Goal: Task Accomplishment & Management: Manage account settings

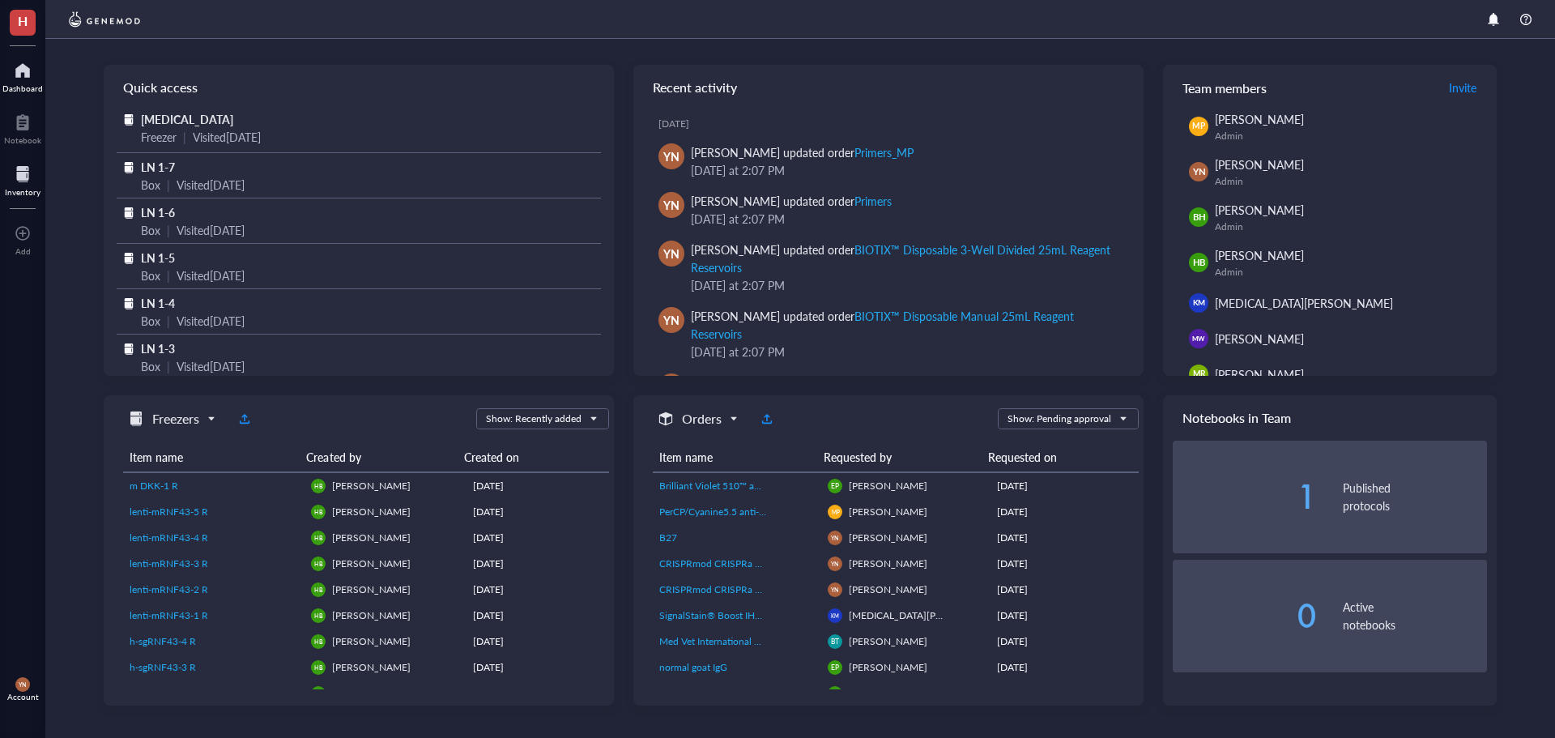
drag, startPoint x: 23, startPoint y: 180, endPoint x: 36, endPoint y: 185, distance: 14.9
click at [23, 180] on div at bounding box center [23, 174] width 36 height 26
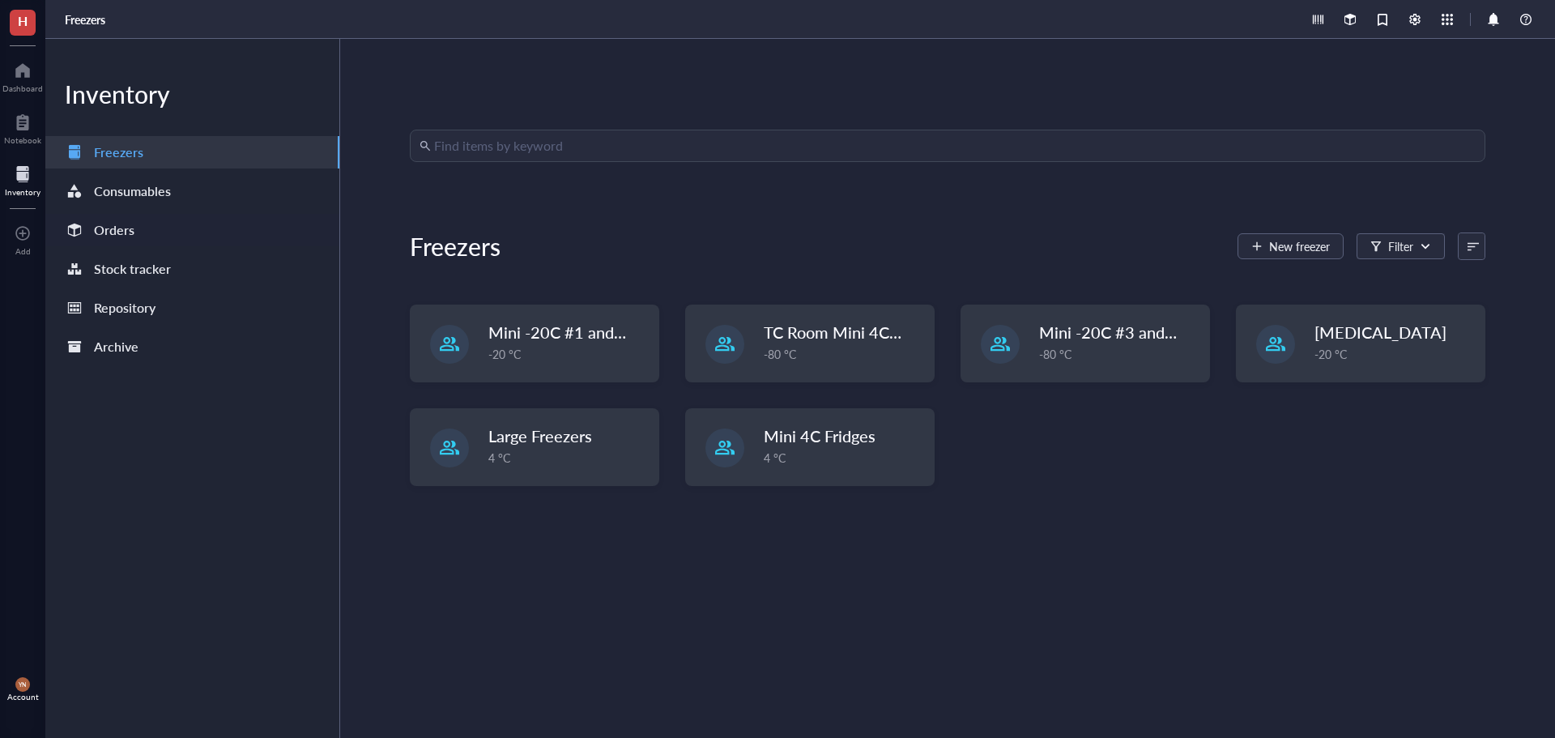
click at [120, 223] on div "Orders" at bounding box center [114, 230] width 40 height 23
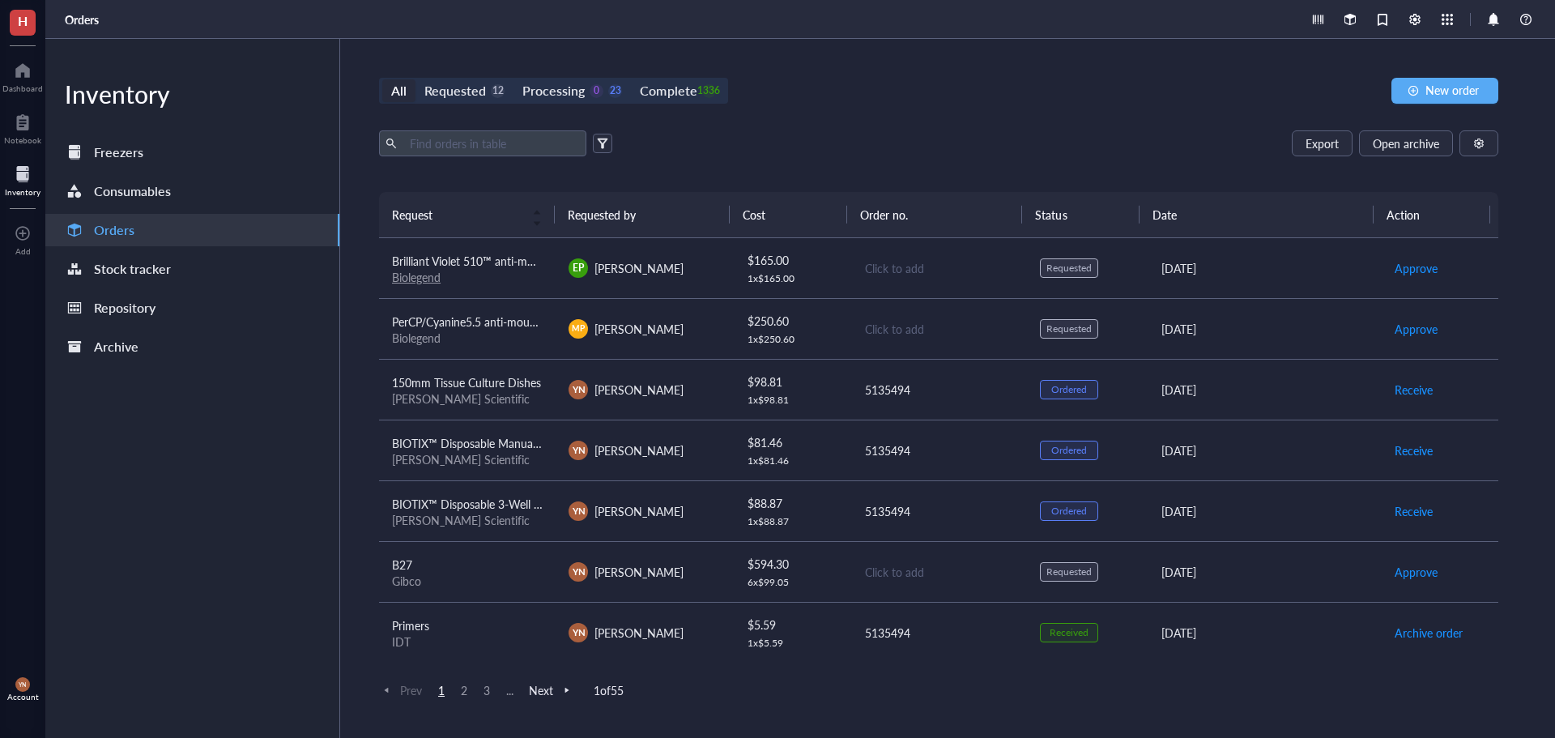
drag, startPoint x: 882, startPoint y: 146, endPoint x: 803, endPoint y: 138, distance: 79.8
click at [879, 143] on div "Export Open archive" at bounding box center [938, 143] width 1119 height 26
click at [471, 90] on div "Requested" at bounding box center [455, 90] width 62 height 23
click at [415, 79] on input "Requested 12" at bounding box center [415, 79] width 0 height 0
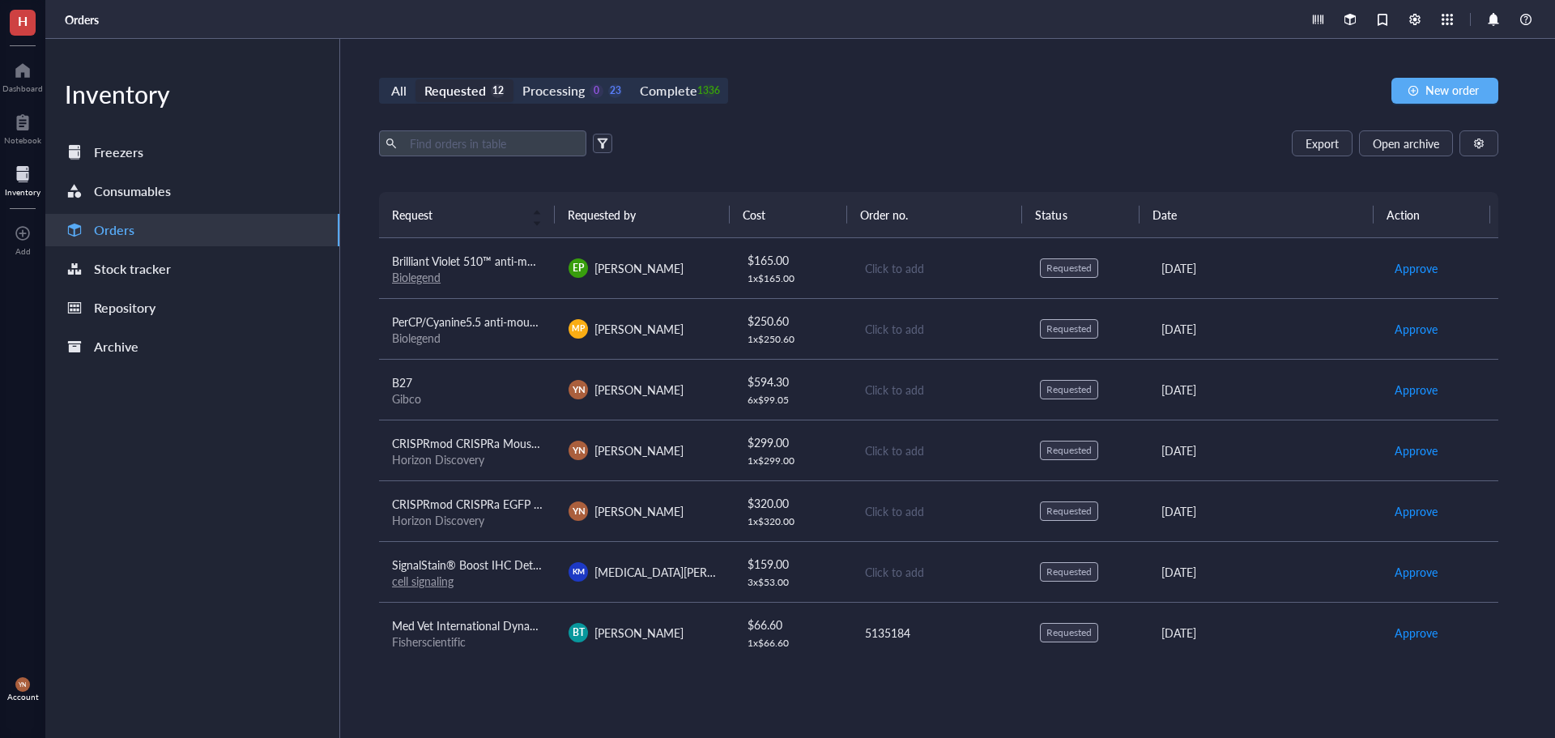
click at [525, 458] on div "Horizon Discovery" at bounding box center [467, 459] width 151 height 15
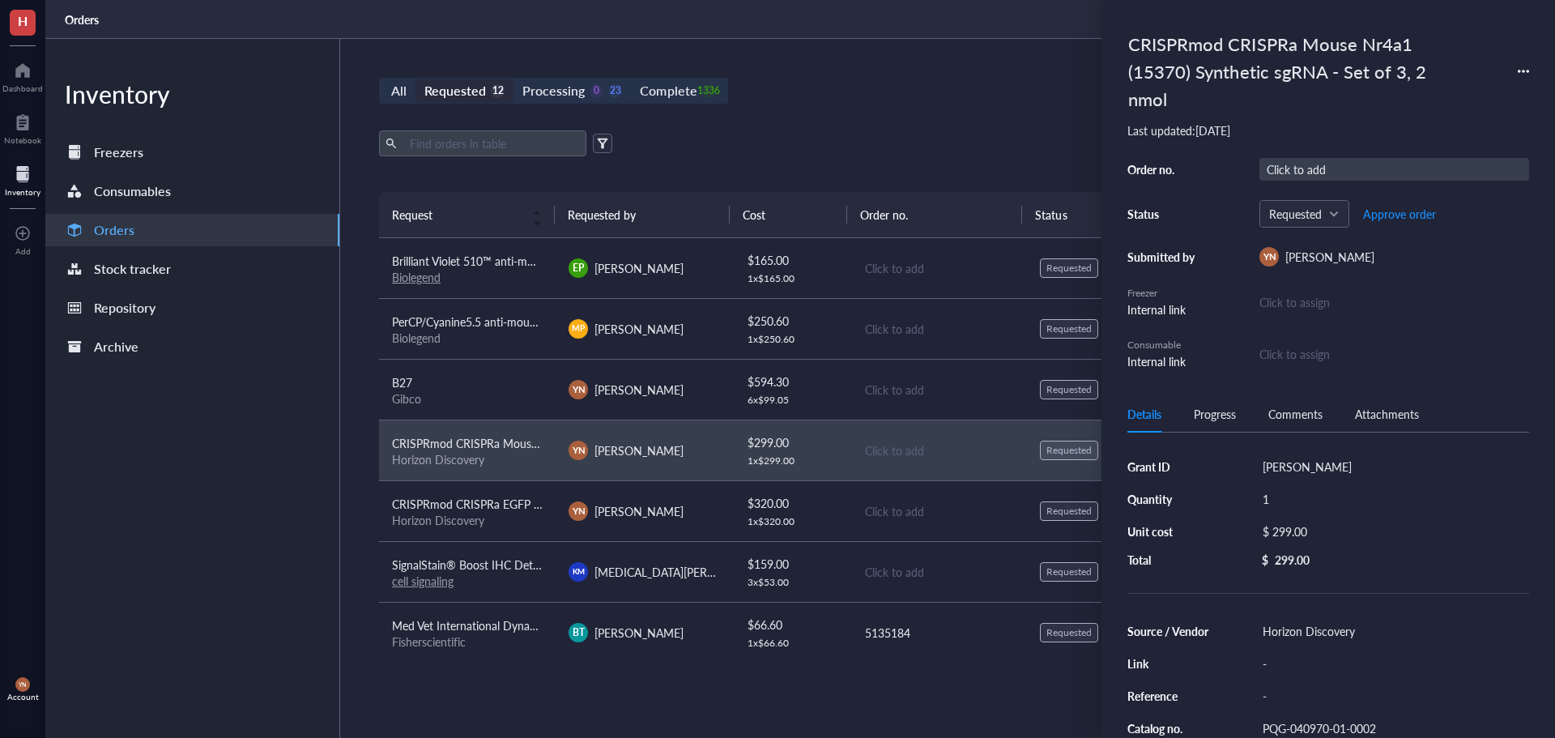
click at [1293, 169] on div "Click to add" at bounding box center [1394, 169] width 270 height 23
type input "5135565"
click at [1398, 210] on span "Approve order" at bounding box center [1399, 213] width 73 height 13
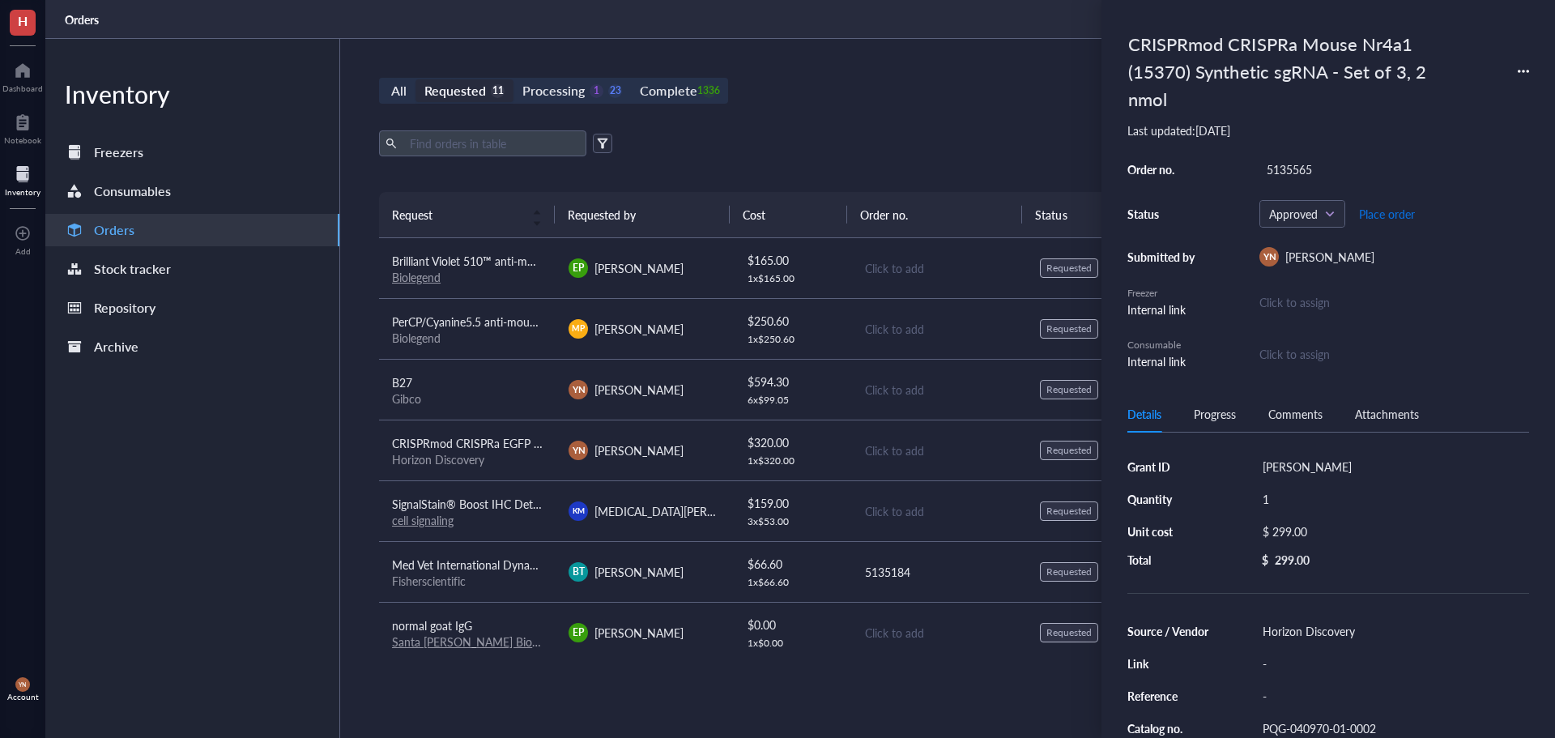
click at [1398, 210] on span "Place order" at bounding box center [1387, 213] width 56 height 13
click at [484, 443] on span "CRISPRmod CRISPRa EGFP dCas9-VPR mRNA, 20 µg" at bounding box center [526, 443] width 269 height 16
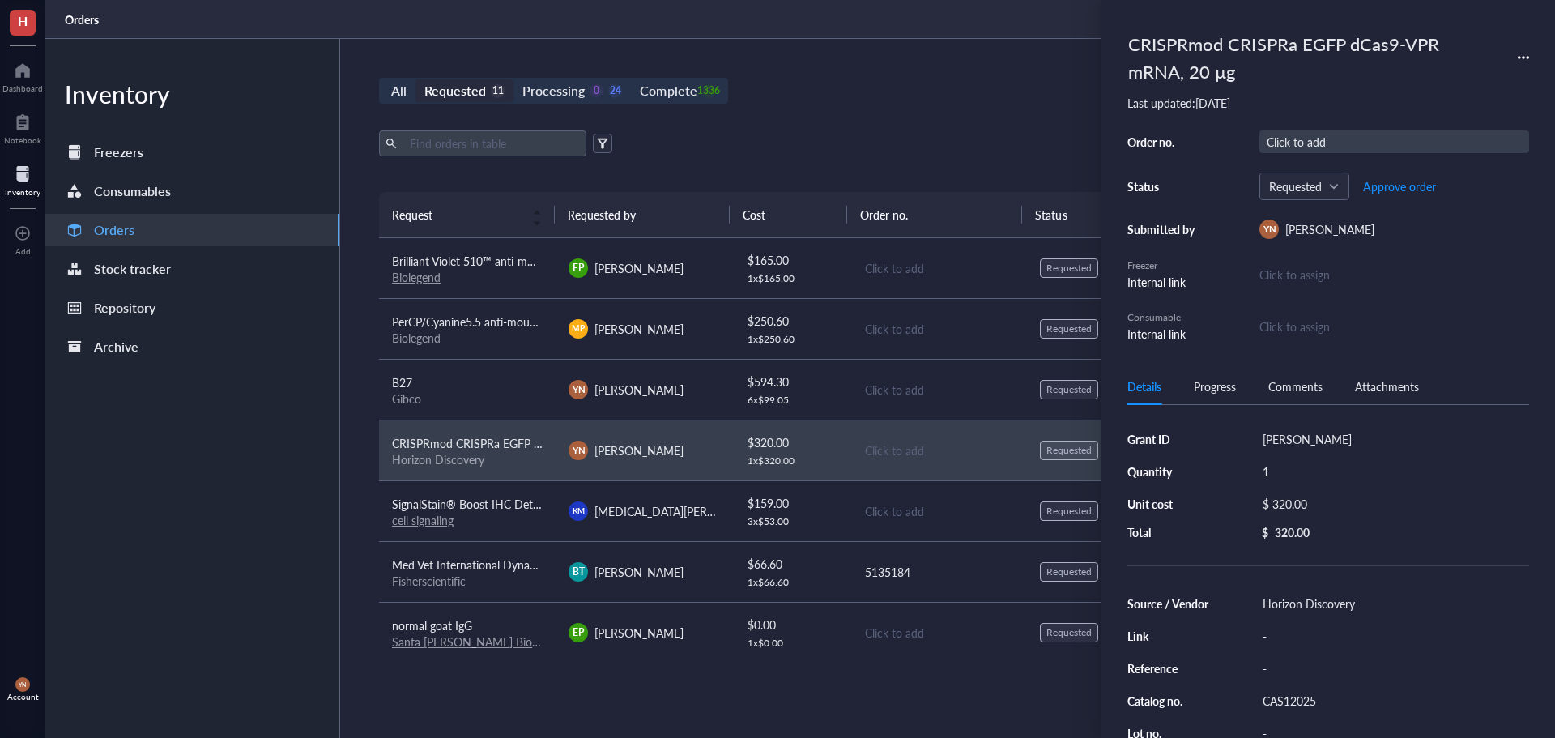
drag, startPoint x: 1302, startPoint y: 166, endPoint x: 1285, endPoint y: 147, distance: 25.3
click at [1300, 165] on div "Order no. Click to add Status Requested Approve order Submitted by YN Y-[PERSON…" at bounding box center [1328, 236] width 402 height 212
click at [1285, 145] on div "Click to add" at bounding box center [1394, 141] width 270 height 23
type input "5135565"
click at [1392, 184] on span "Approve order" at bounding box center [1399, 186] width 73 height 13
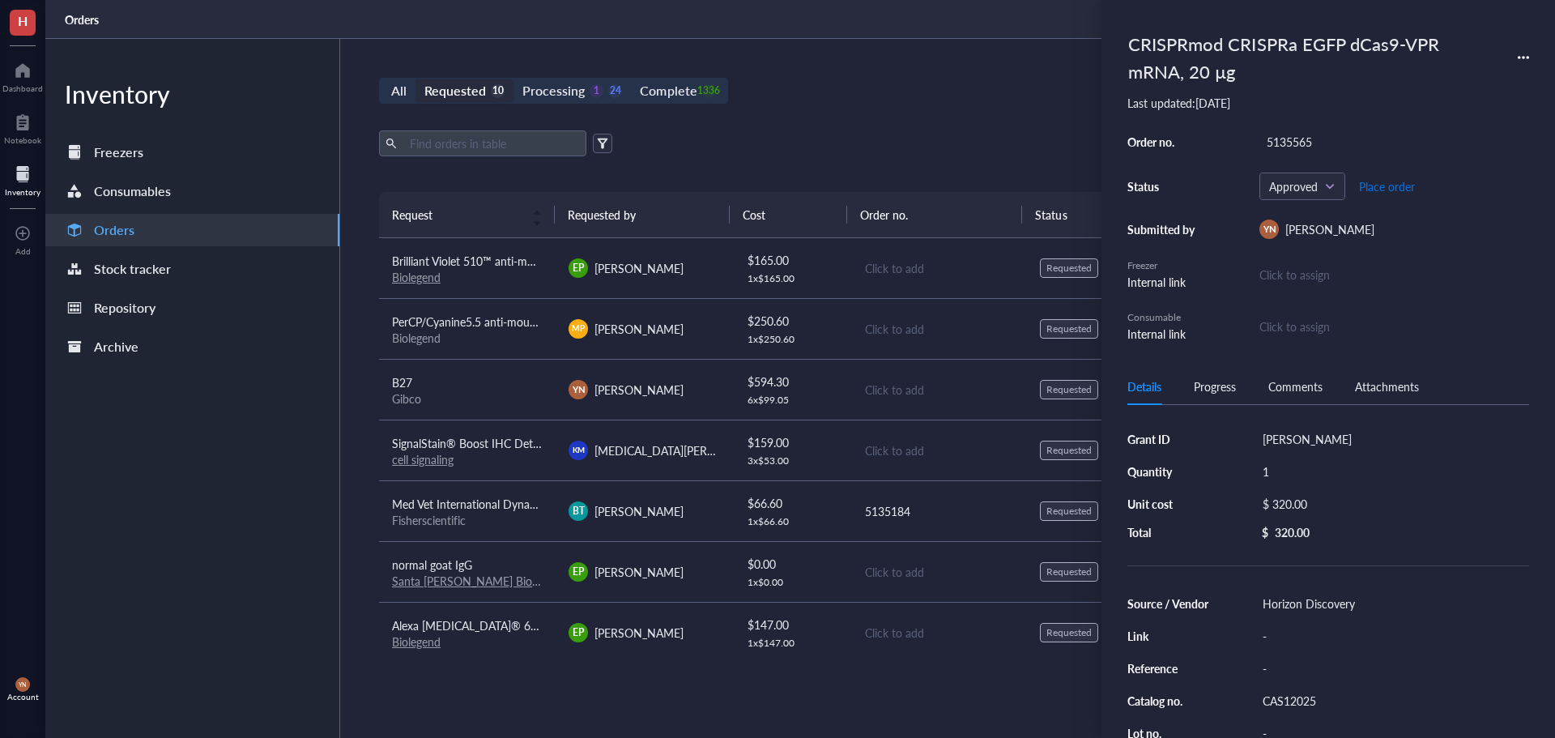
click at [1392, 184] on span "Place order" at bounding box center [1387, 186] width 56 height 13
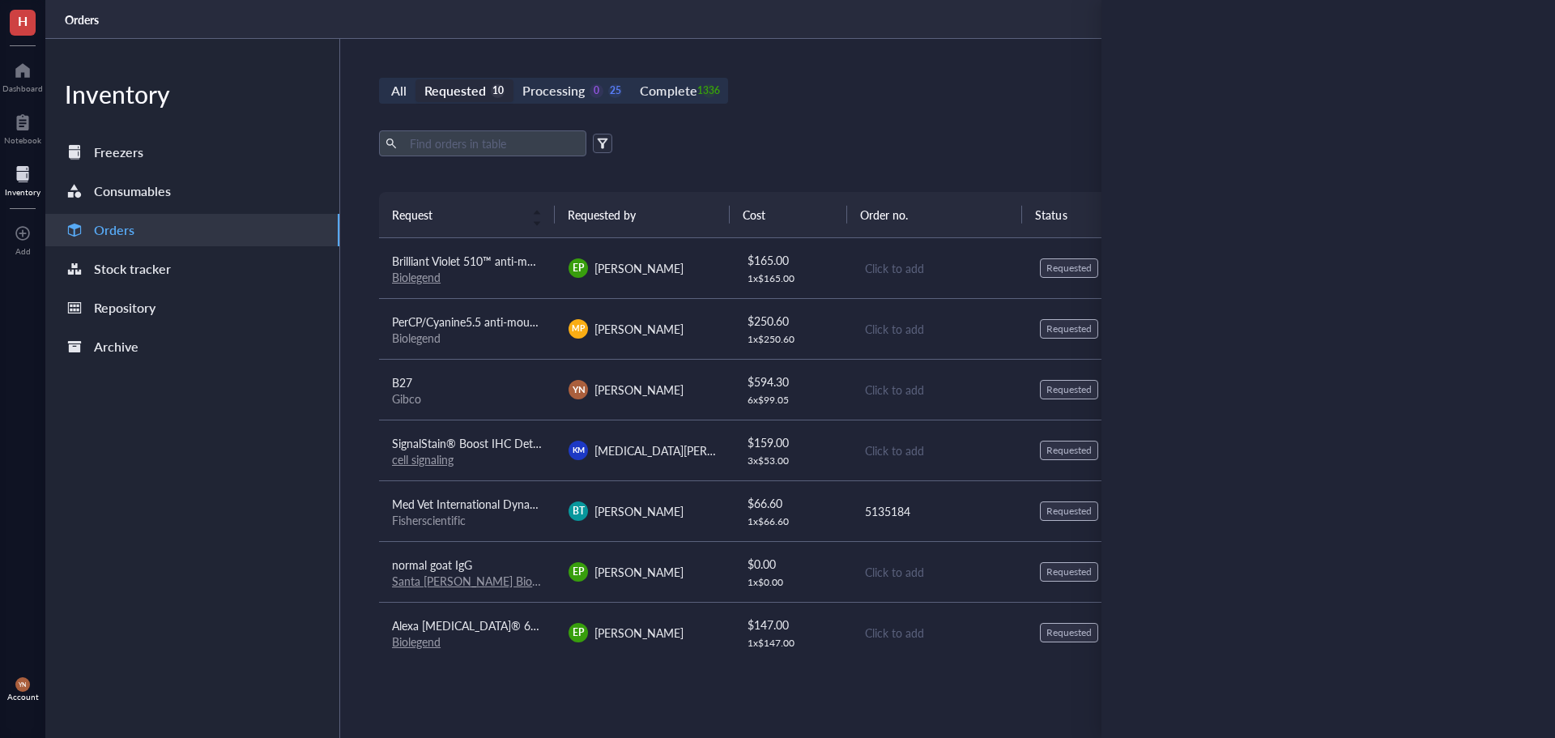
click at [1059, 144] on div "Export Open archive" at bounding box center [938, 143] width 1119 height 26
